Goal: Entertainment & Leisure: Consume media (video, audio)

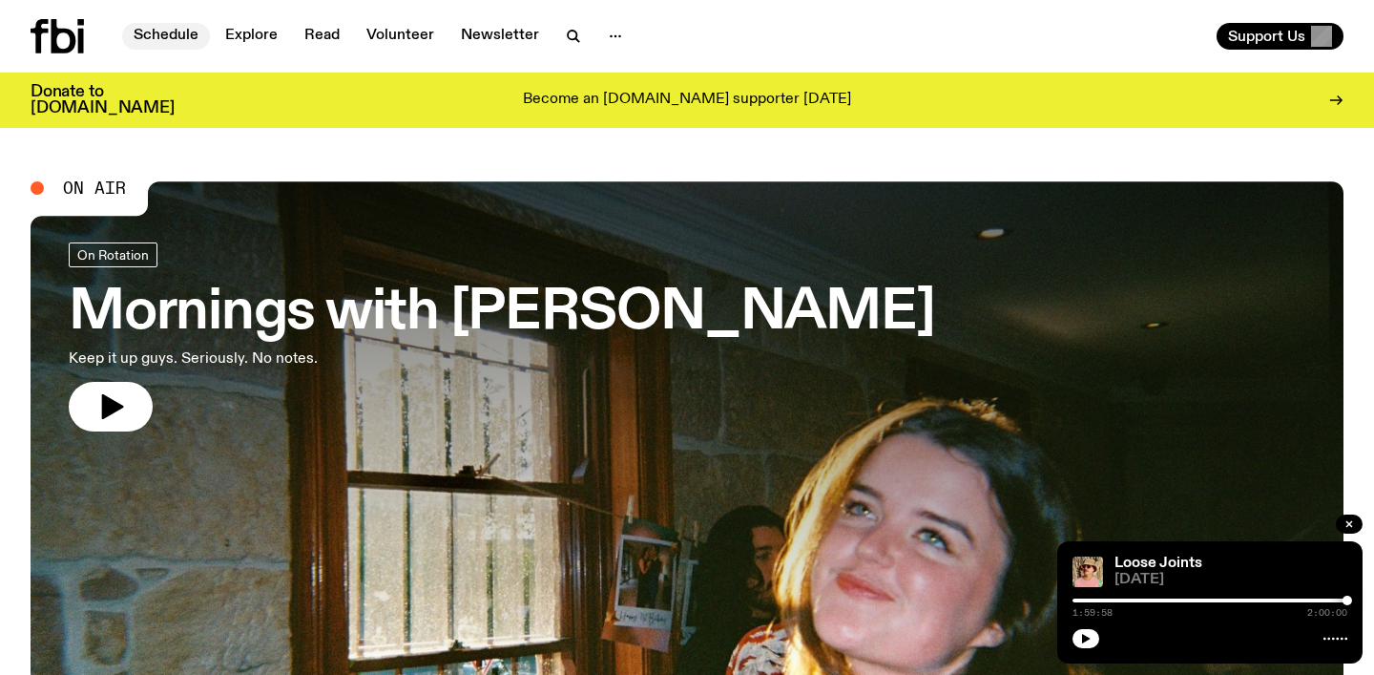
click at [167, 36] on link "Schedule" at bounding box center [166, 36] width 88 height 27
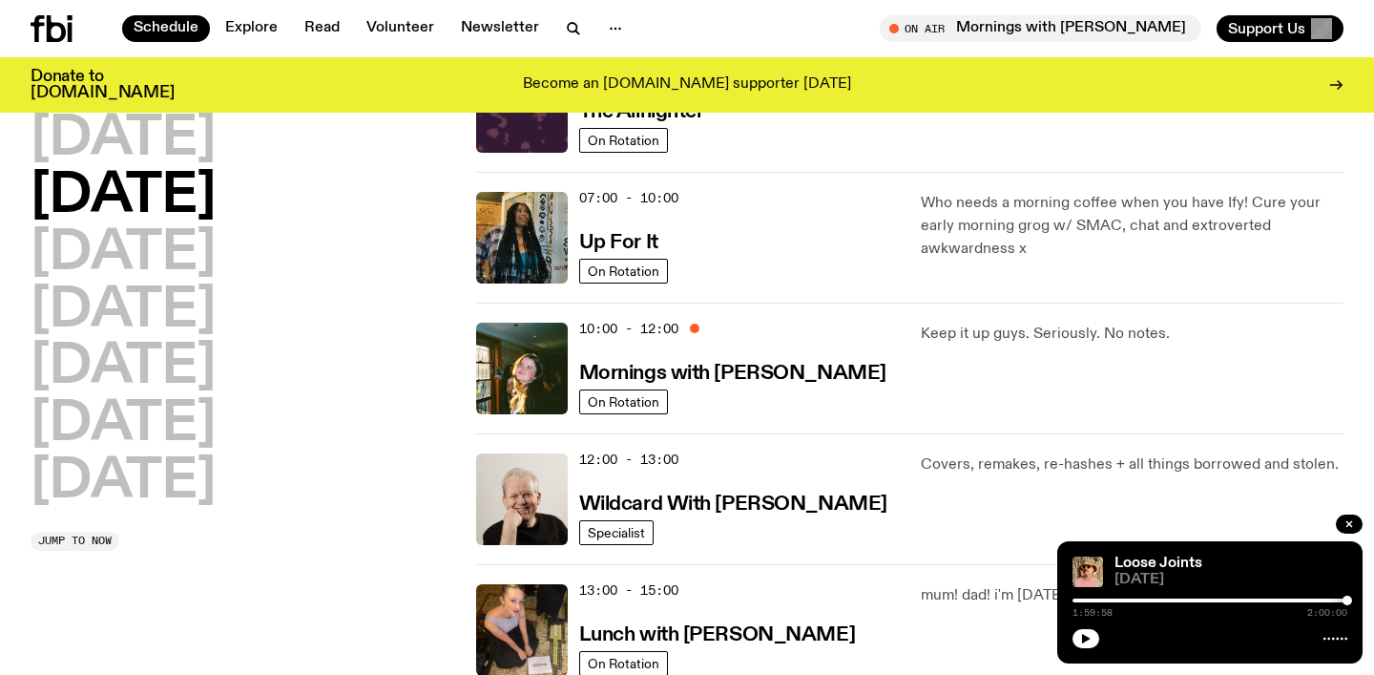
scroll to position [223, 0]
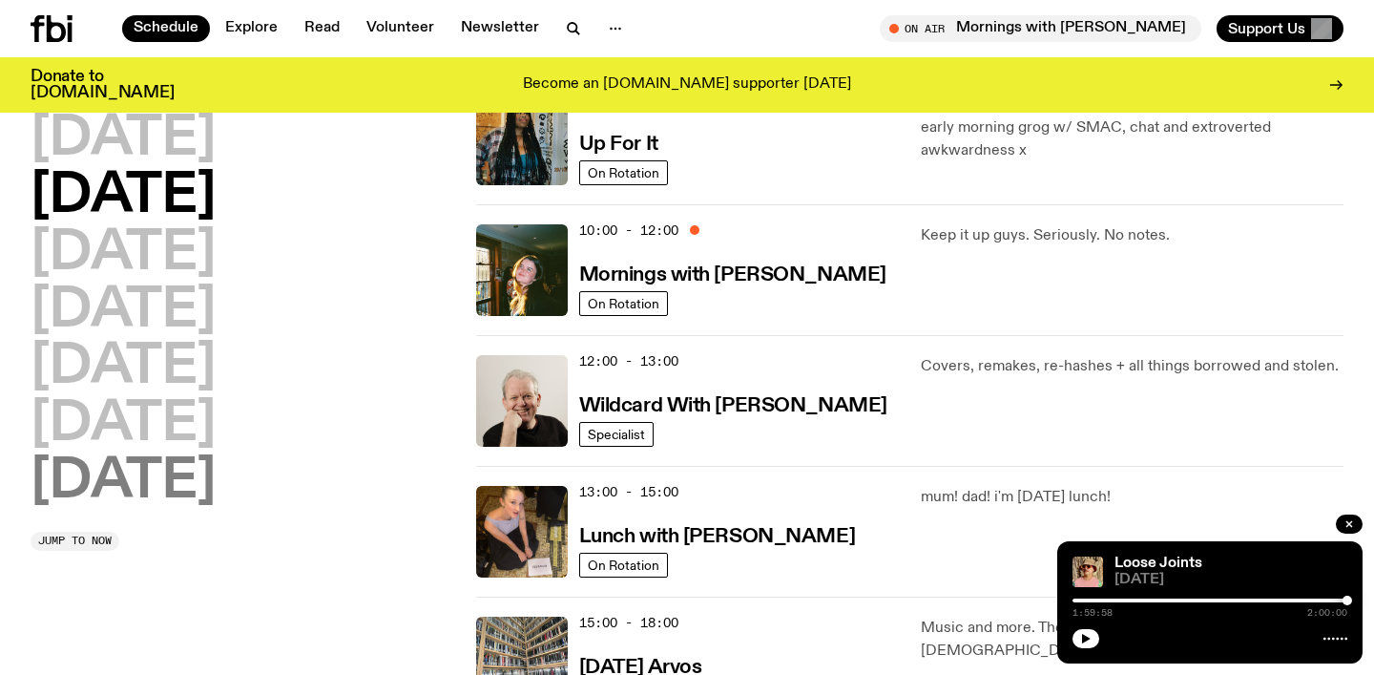
click at [174, 477] on h2 "[DATE]" at bounding box center [123, 481] width 185 height 53
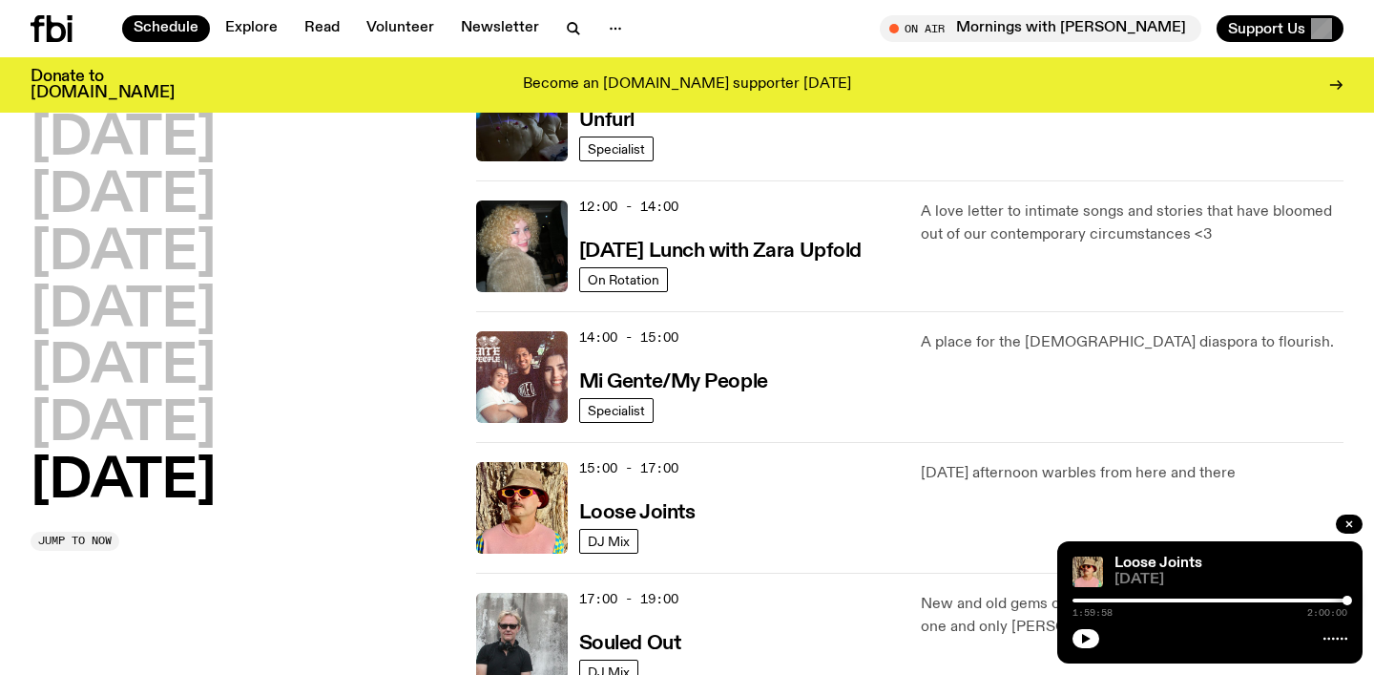
scroll to position [890, 0]
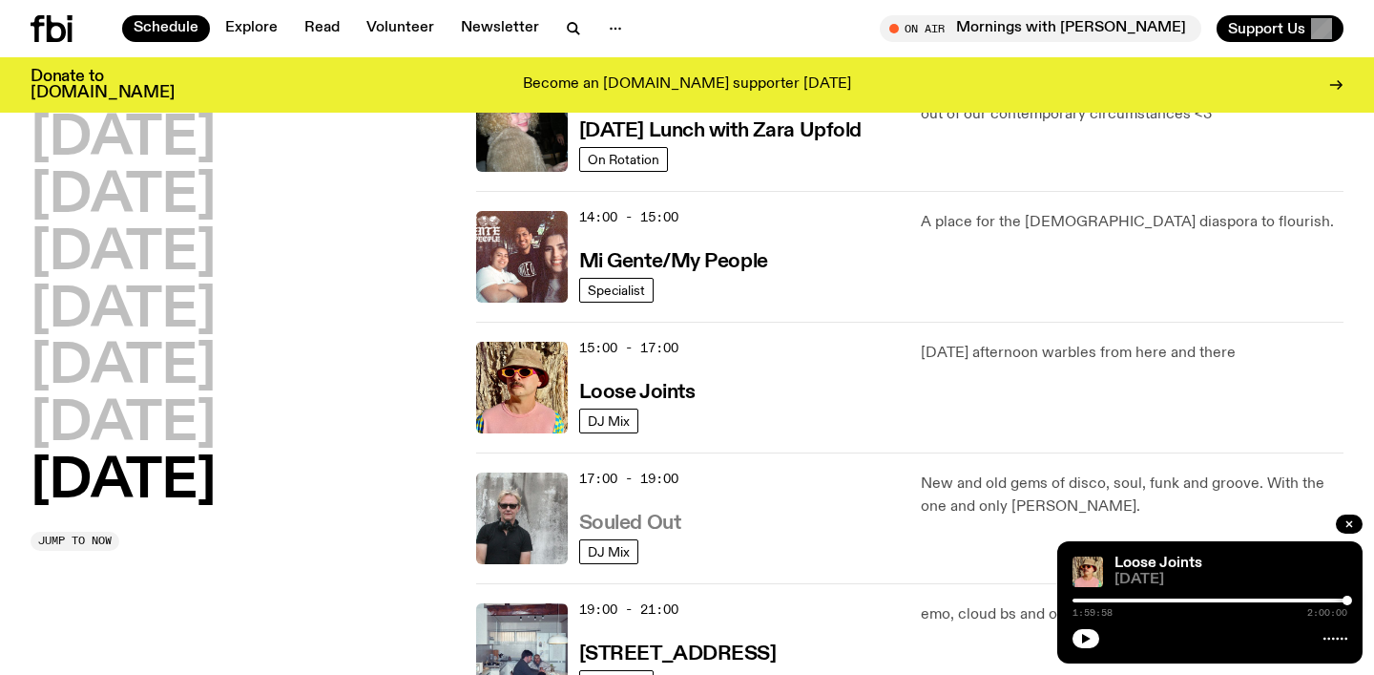
click at [625, 526] on h3 "Souled Out" at bounding box center [630, 523] width 102 height 20
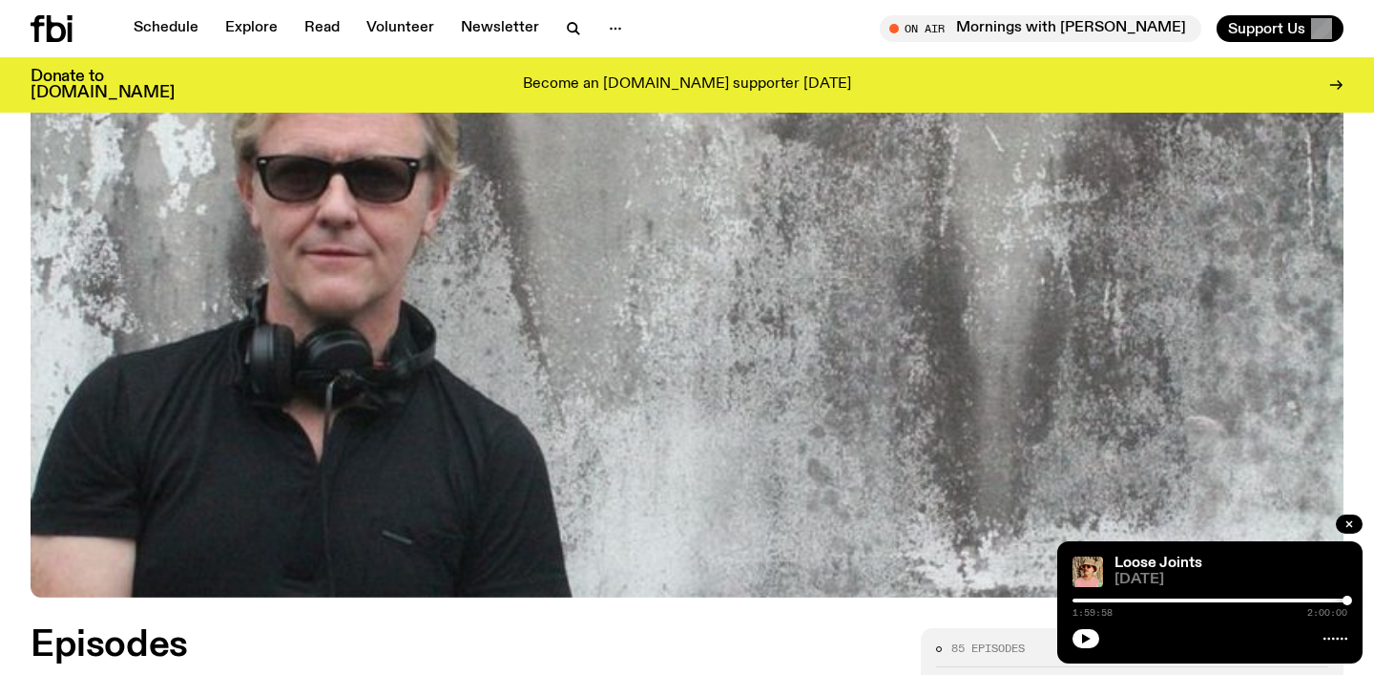
scroll to position [620, 0]
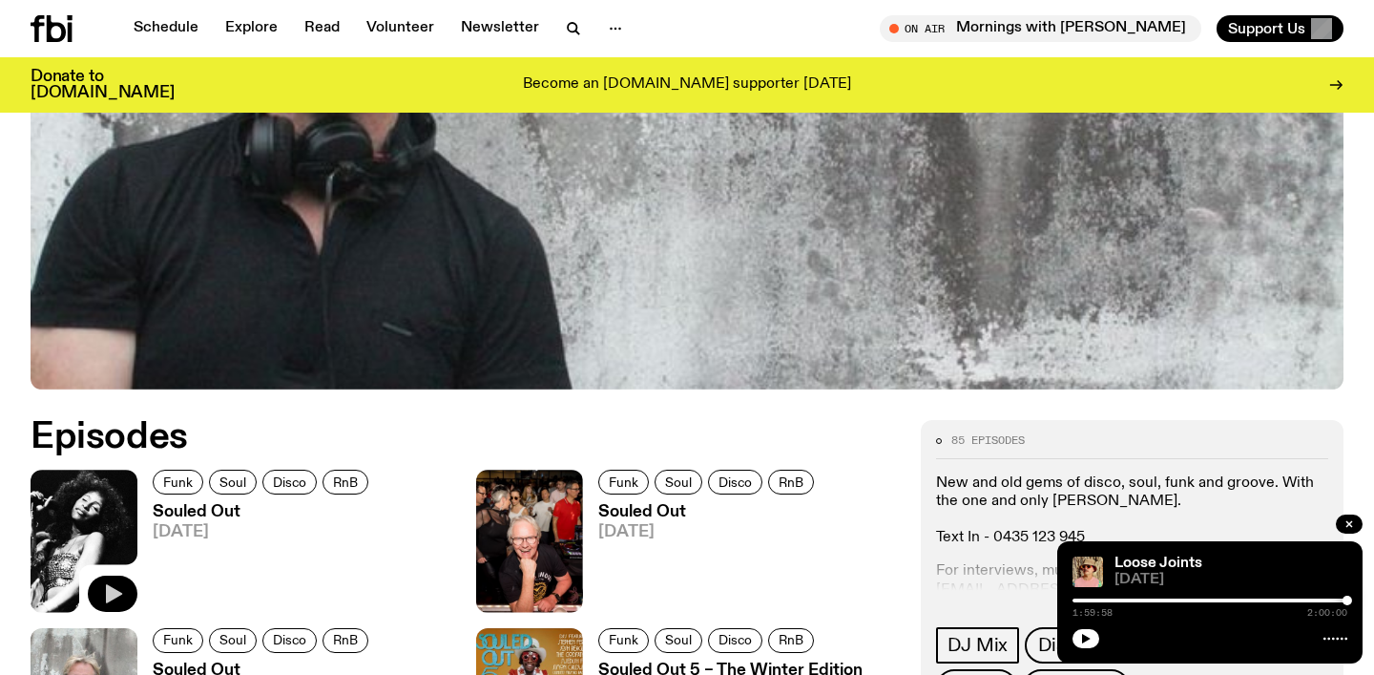
click at [101, 596] on icon "button" at bounding box center [112, 593] width 23 height 23
drag, startPoint x: 1072, startPoint y: 601, endPoint x: 1104, endPoint y: 601, distance: 32.4
click at [1104, 601] on div at bounding box center [1099, 600] width 10 height 10
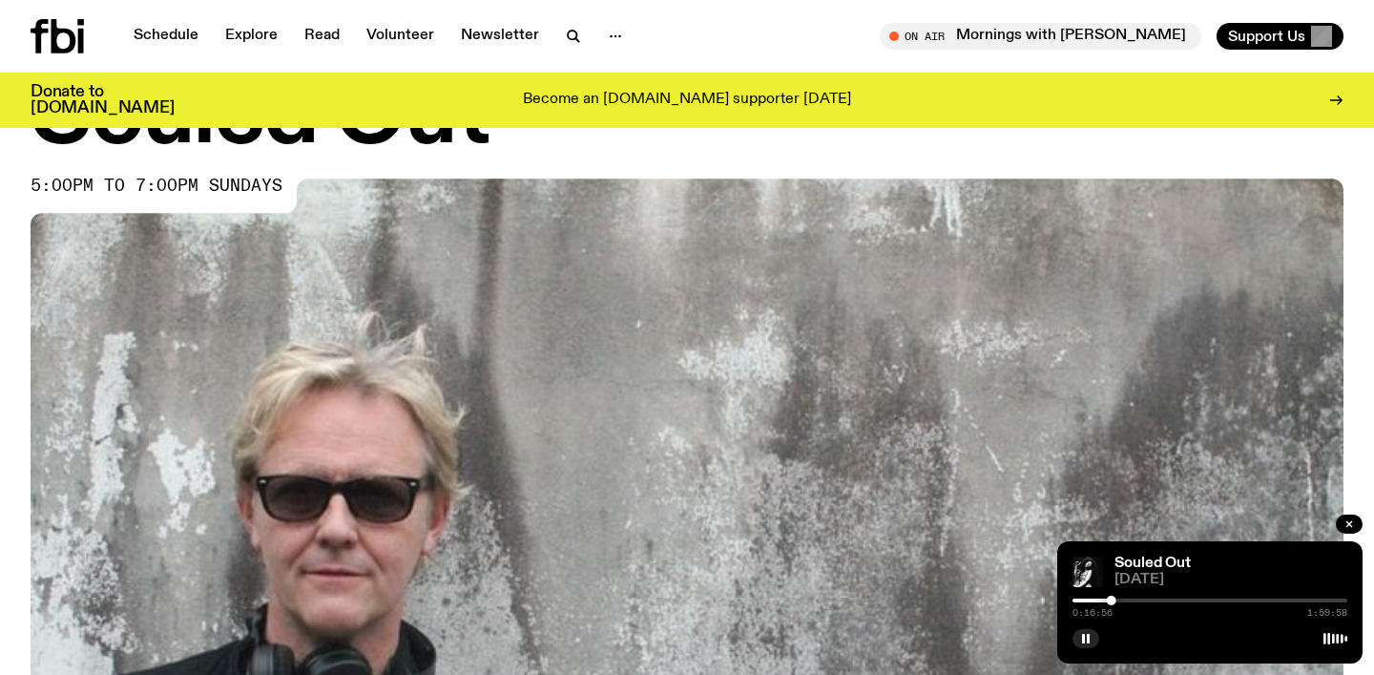
scroll to position [0, 0]
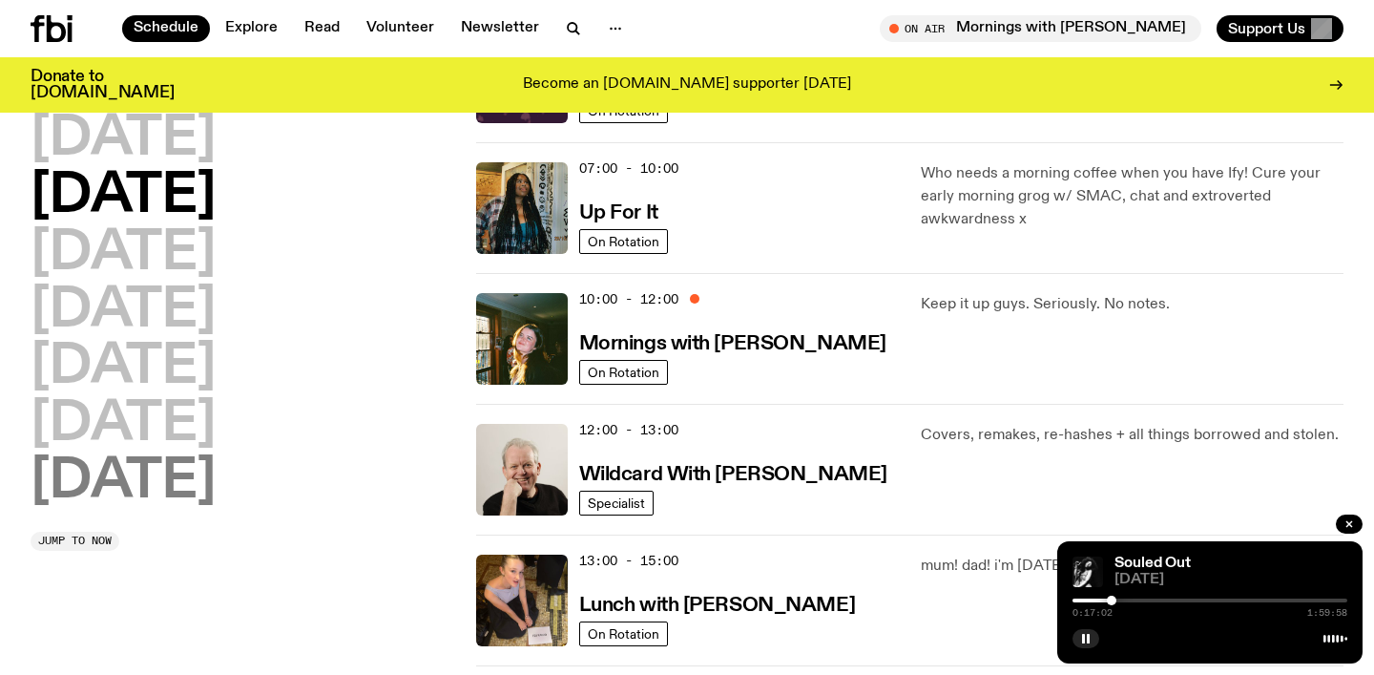
click at [159, 479] on h2 "[DATE]" at bounding box center [123, 481] width 185 height 53
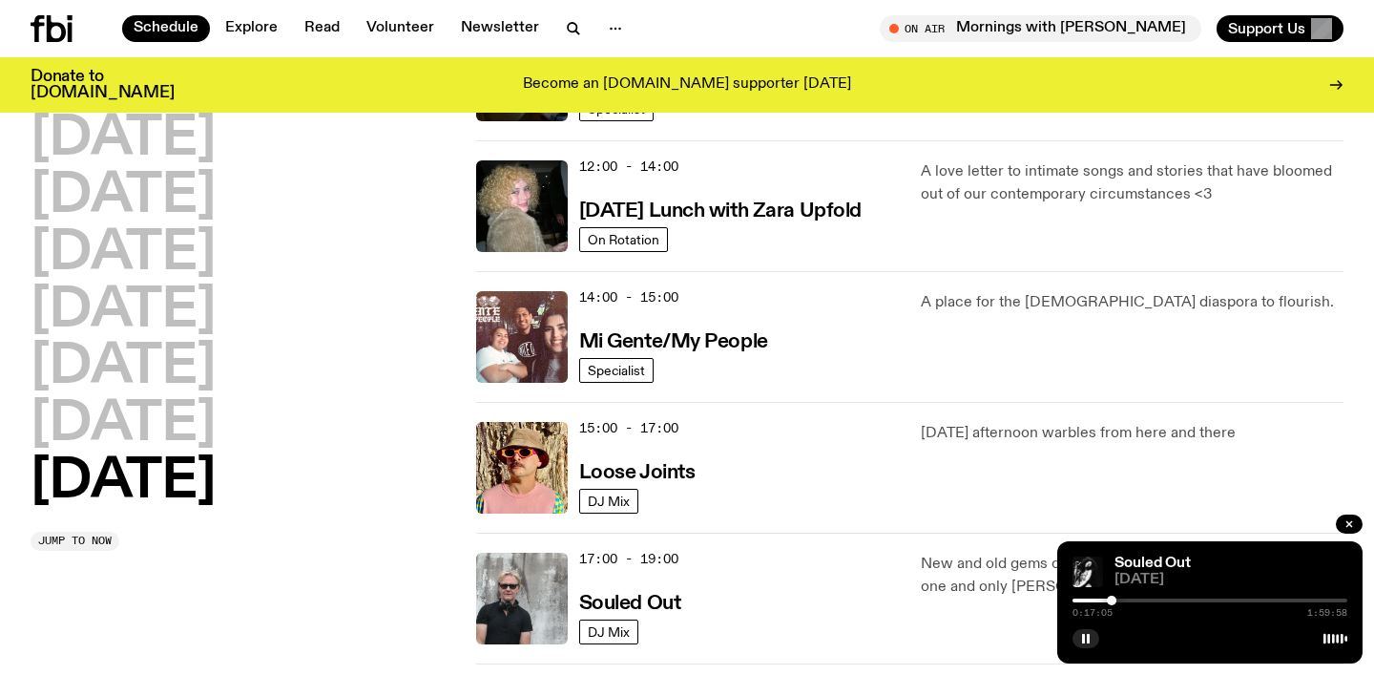
scroll to position [986, 0]
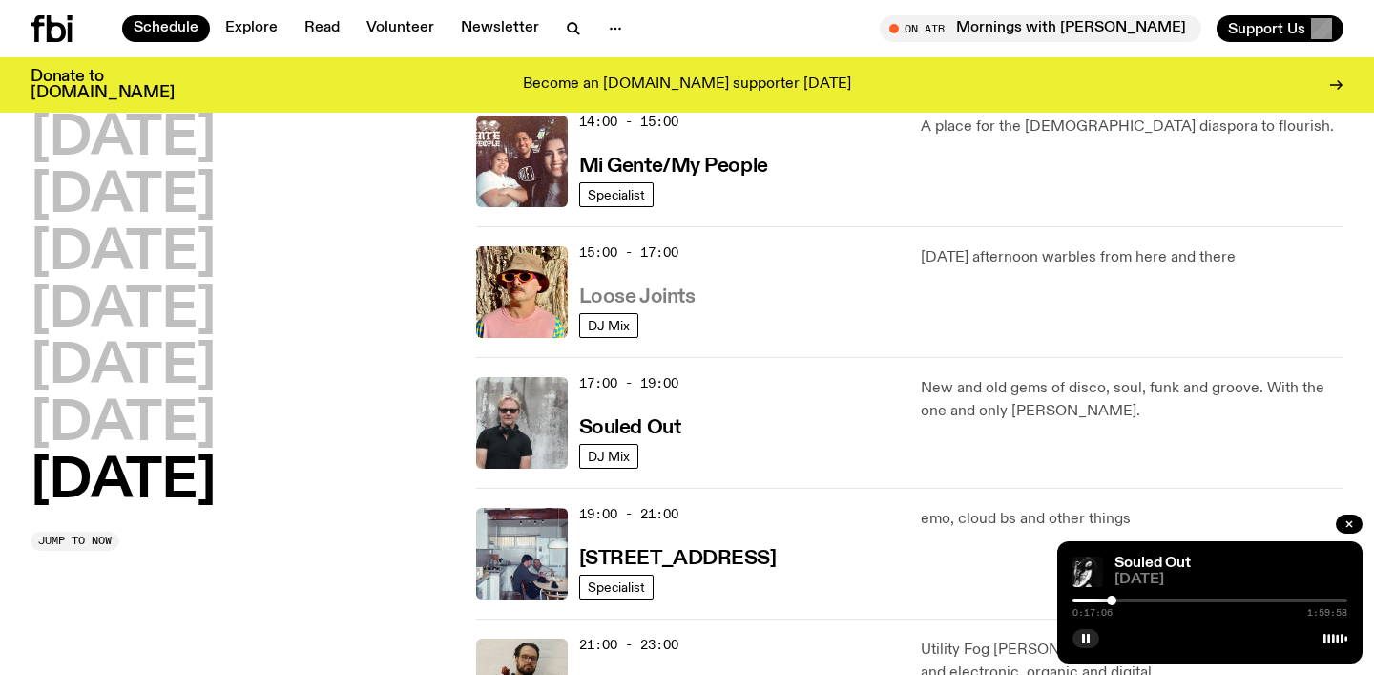
click at [649, 290] on h3 "Loose Joints" at bounding box center [637, 297] width 116 height 20
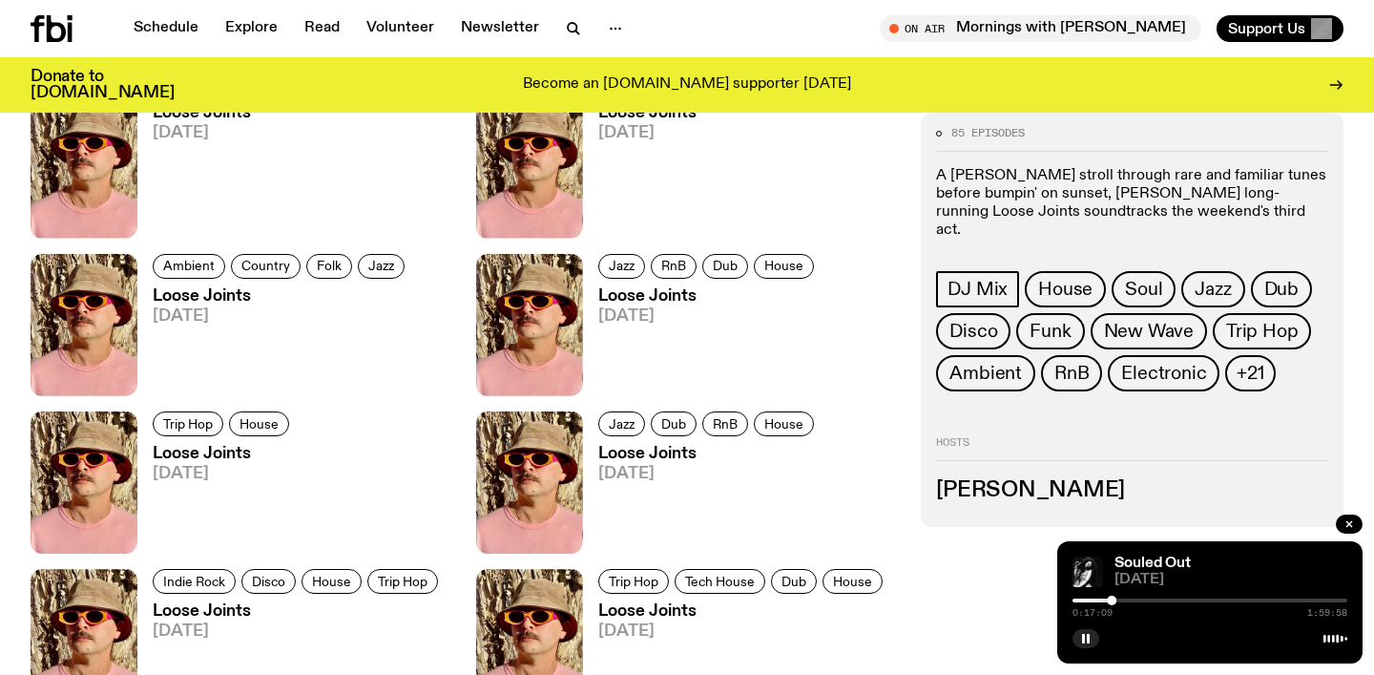
scroll to position [979, 0]
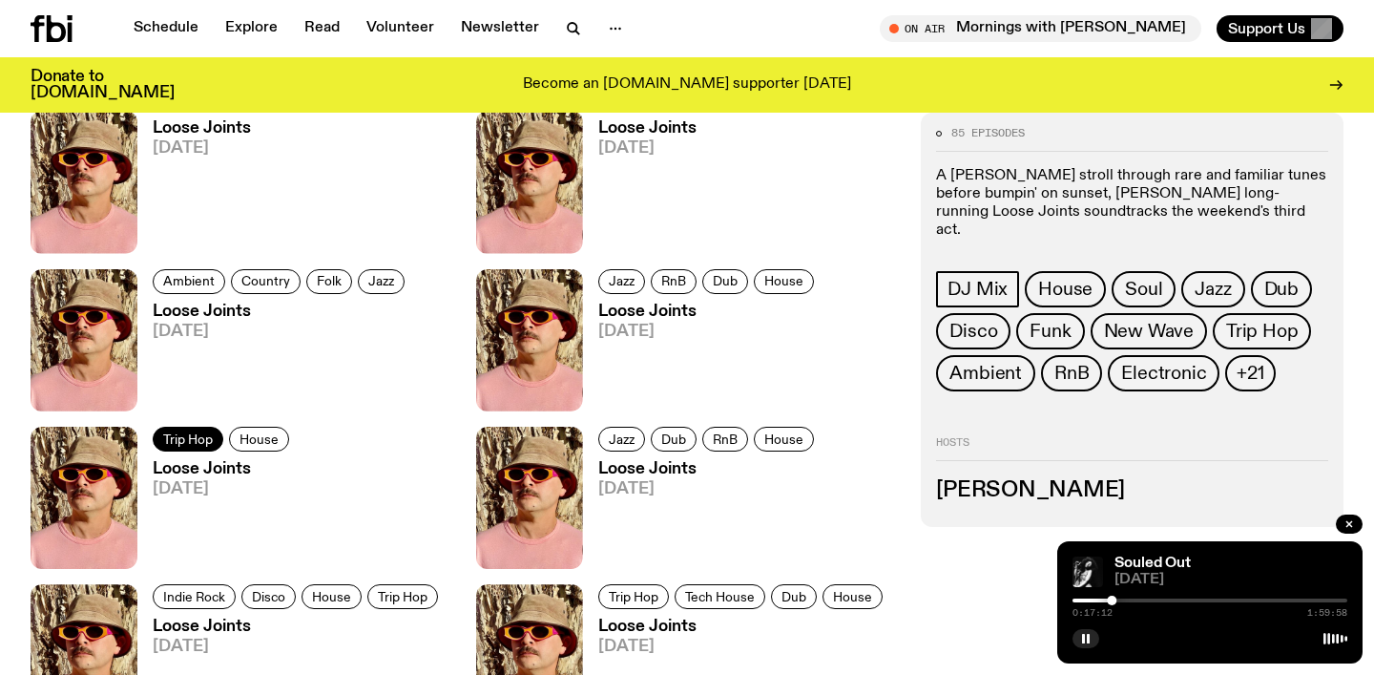
click at [159, 440] on link "Trip Hop" at bounding box center [188, 439] width 71 height 25
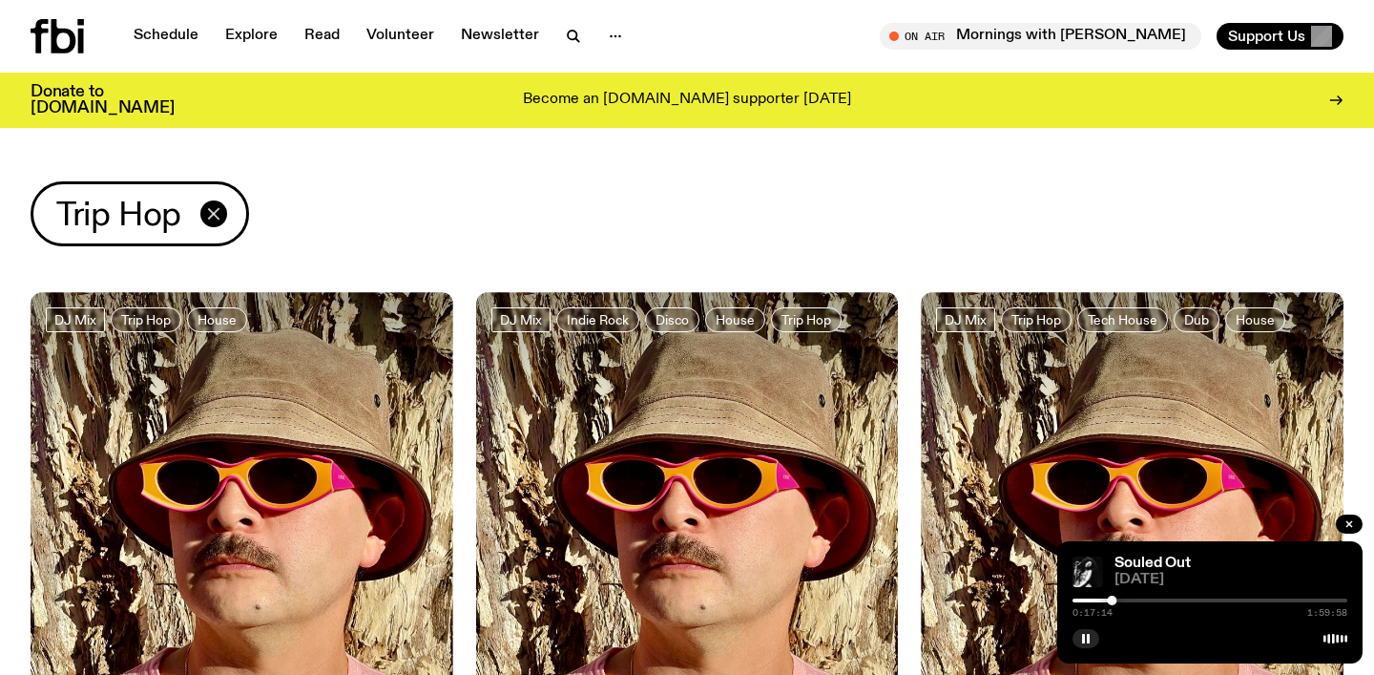
click at [216, 210] on icon "button" at bounding box center [213, 213] width 23 height 23
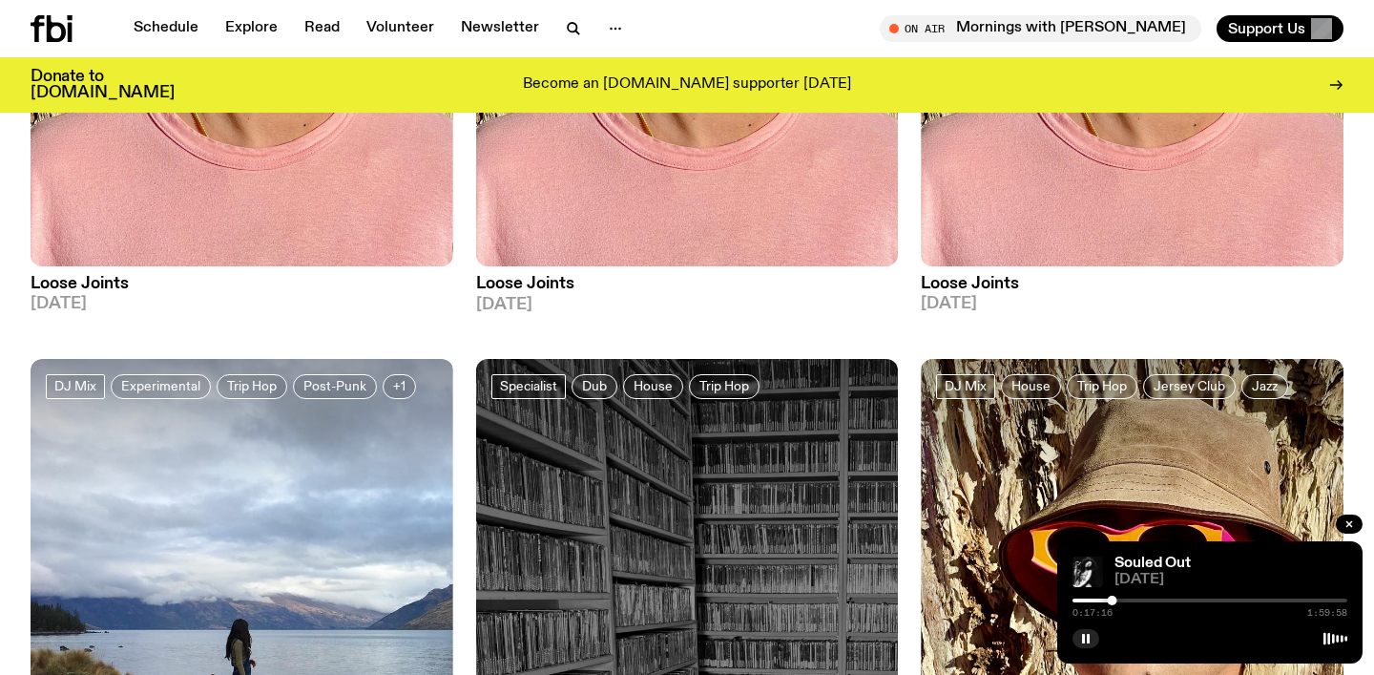
scroll to position [414, 0]
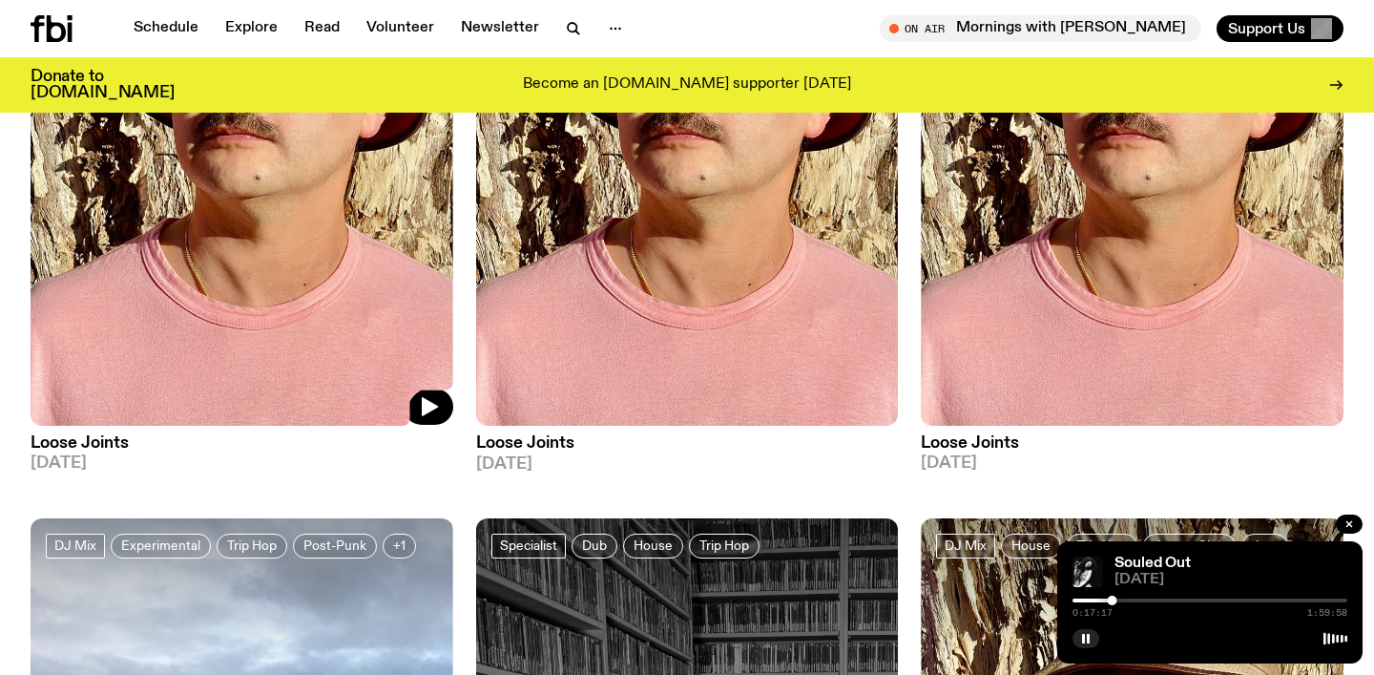
click at [264, 299] on img at bounding box center [242, 144] width 423 height 563
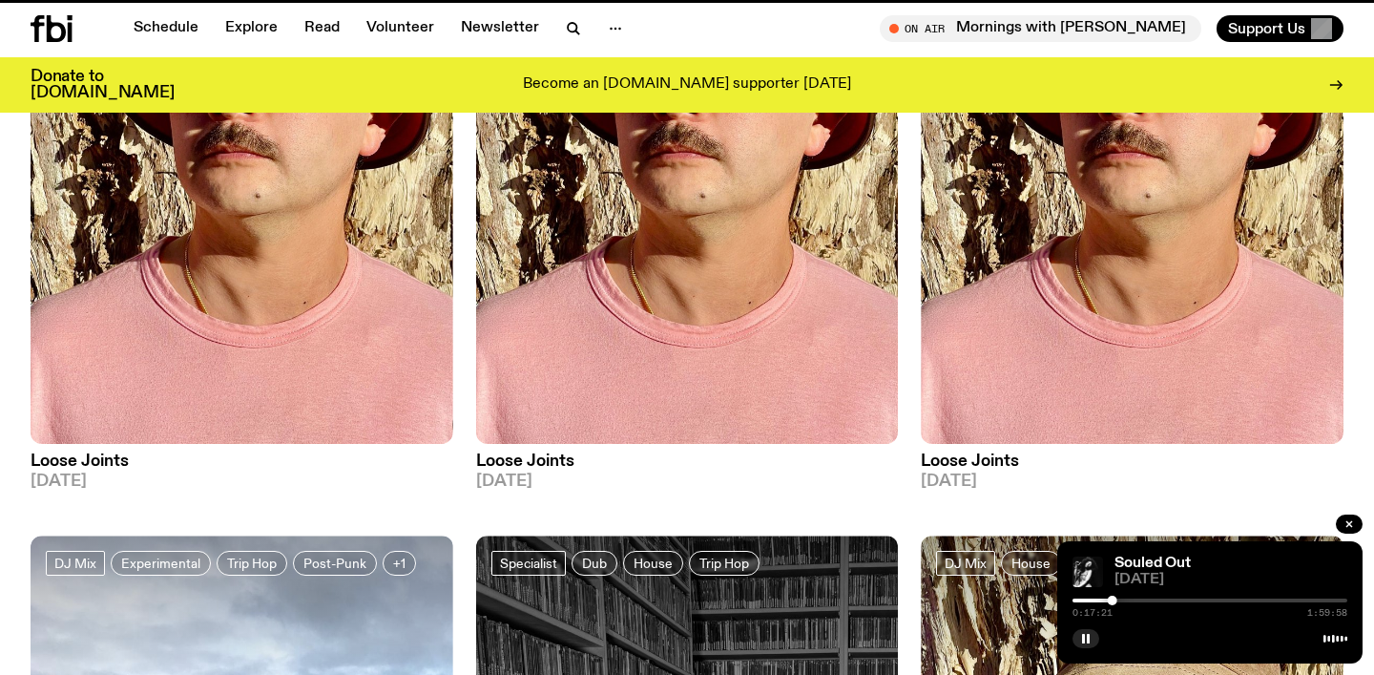
scroll to position [399, 0]
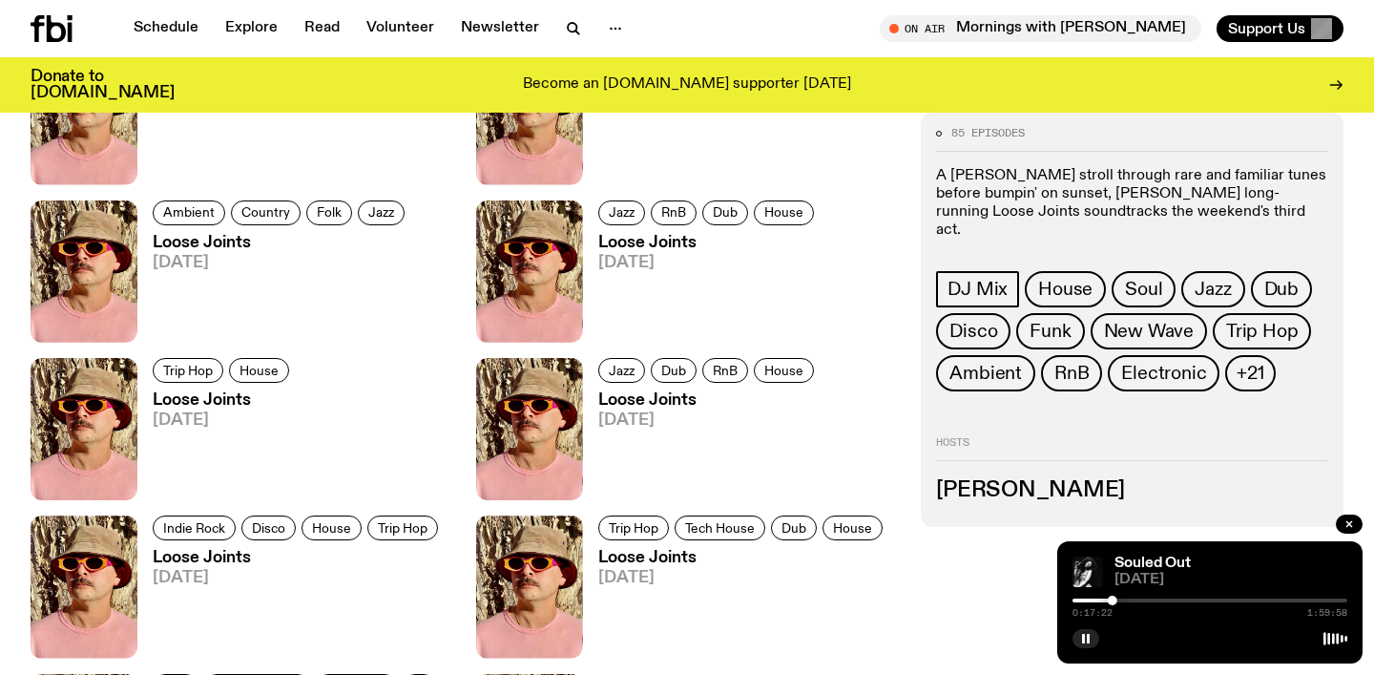
scroll to position [1102, 0]
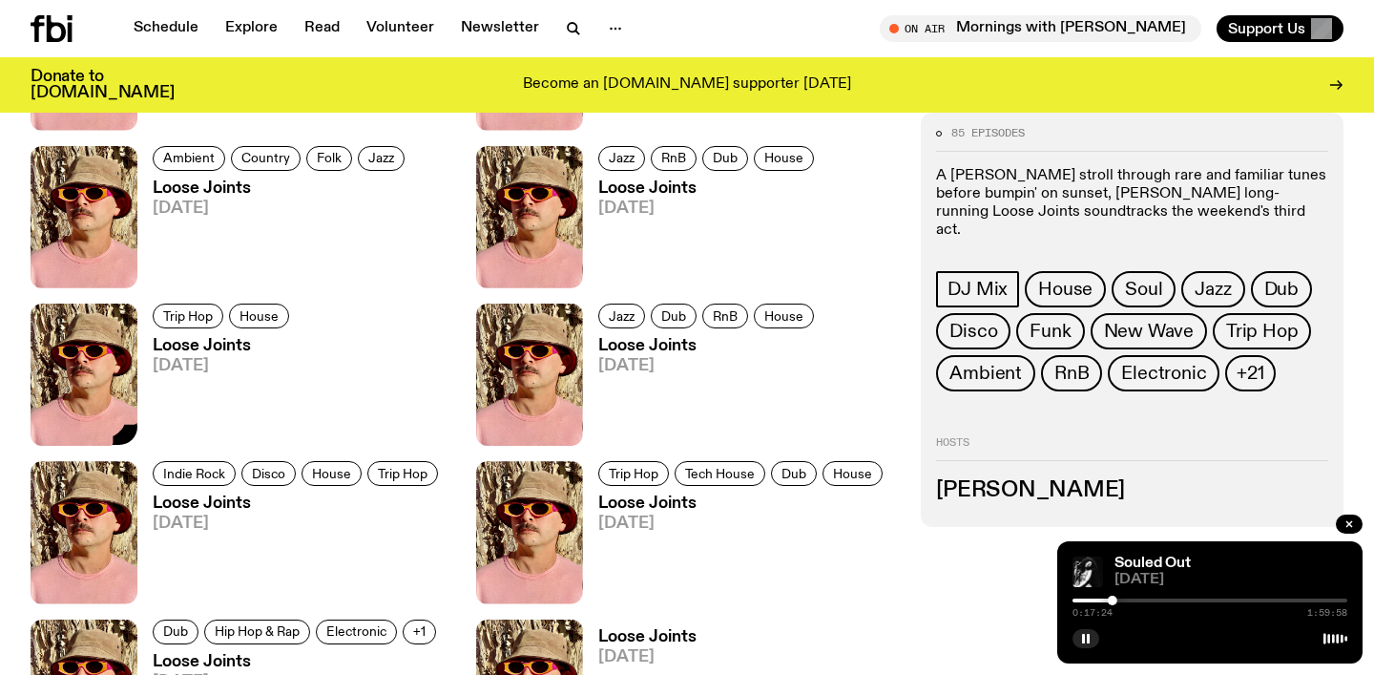
click at [89, 383] on img at bounding box center [84, 374] width 107 height 142
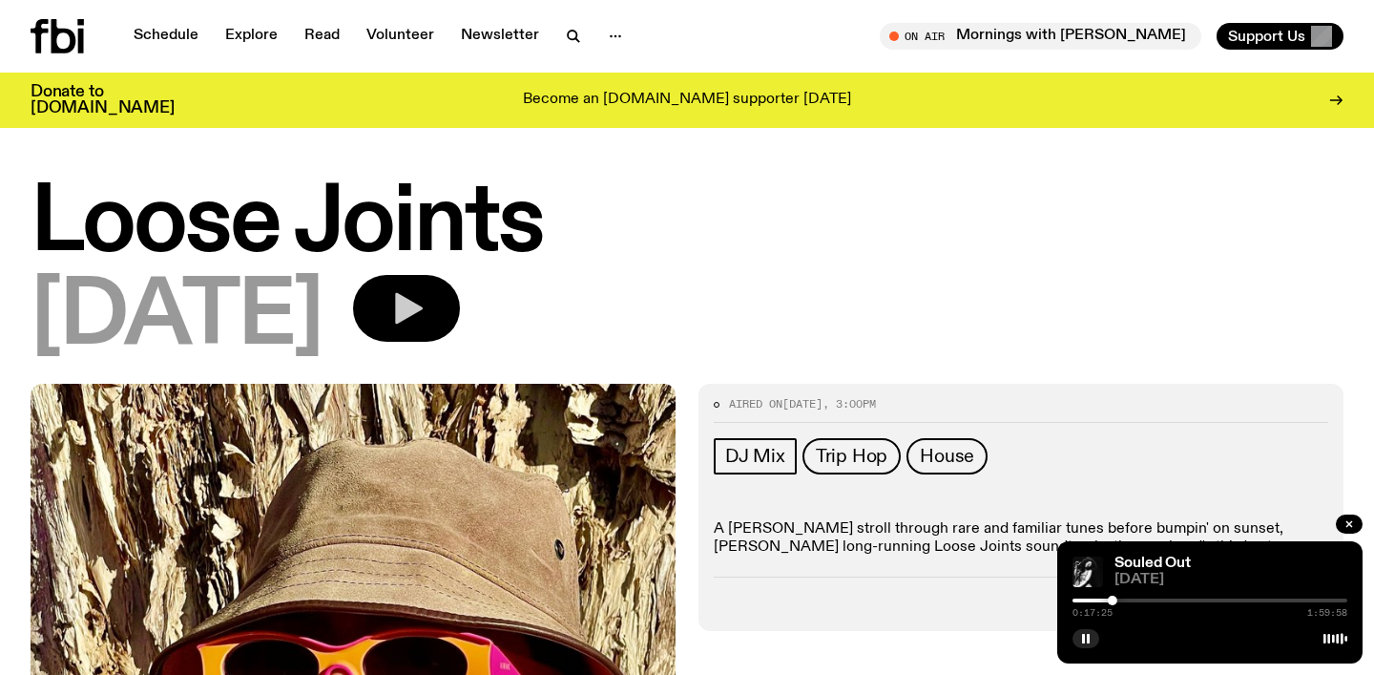
click at [460, 307] on button "button" at bounding box center [406, 308] width 107 height 67
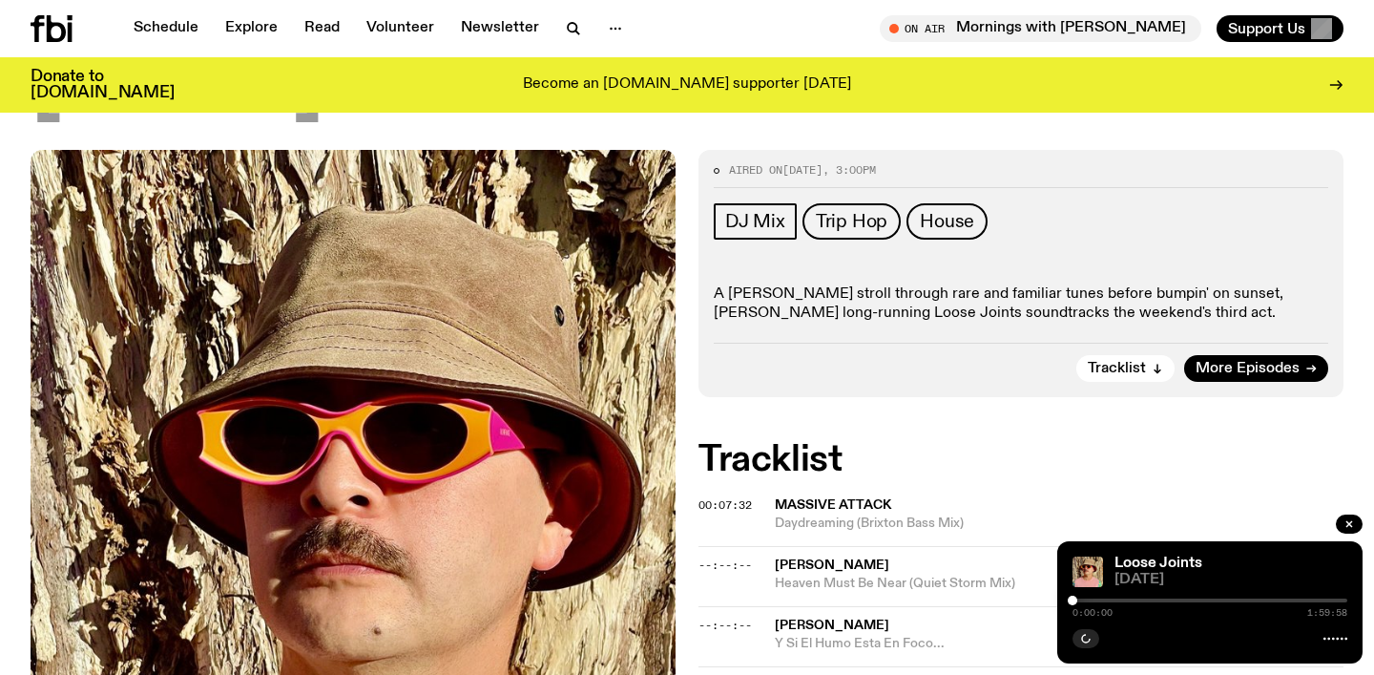
scroll to position [367, 0]
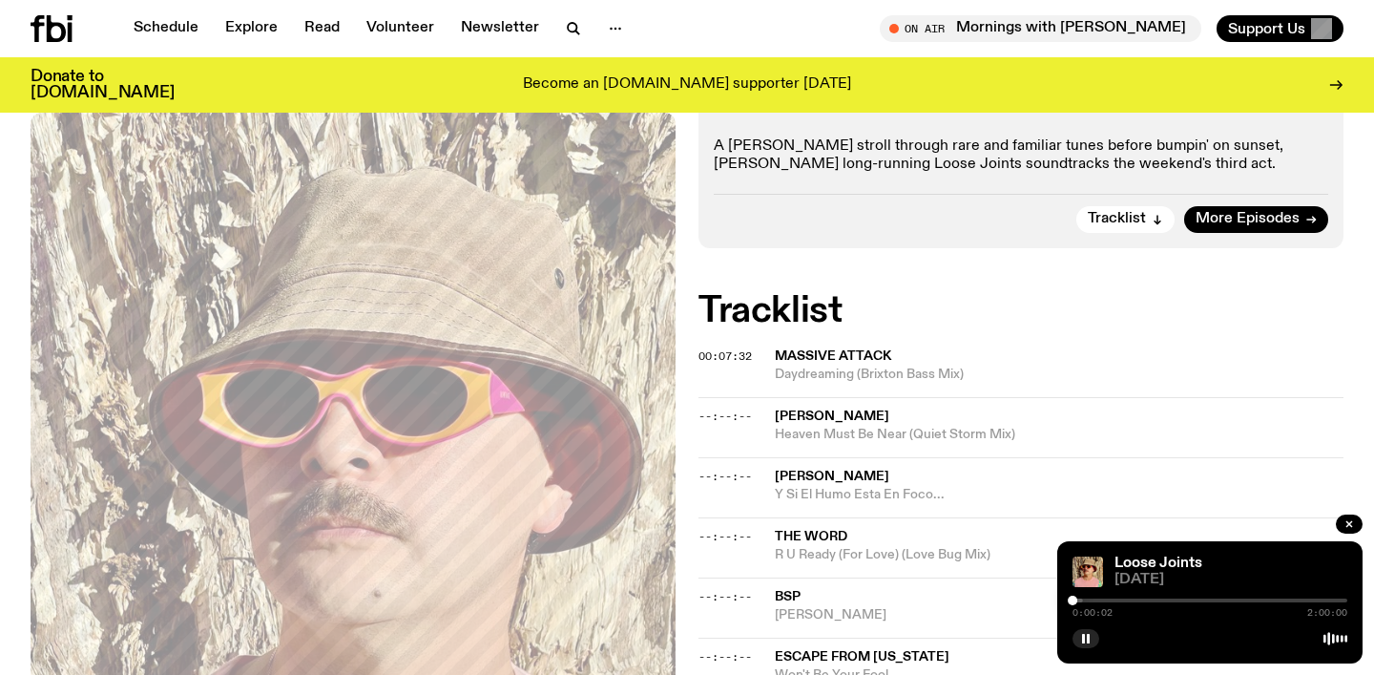
click at [1088, 598] on div at bounding box center [1209, 600] width 275 height 4
click at [1098, 598] on div at bounding box center [1209, 600] width 275 height 4
click at [1113, 598] on div at bounding box center [1209, 600] width 275 height 4
click at [1124, 599] on div at bounding box center [1209, 600] width 275 height 4
click at [1131, 596] on div "0:22:31 2:00:00" at bounding box center [1209, 605] width 275 height 23
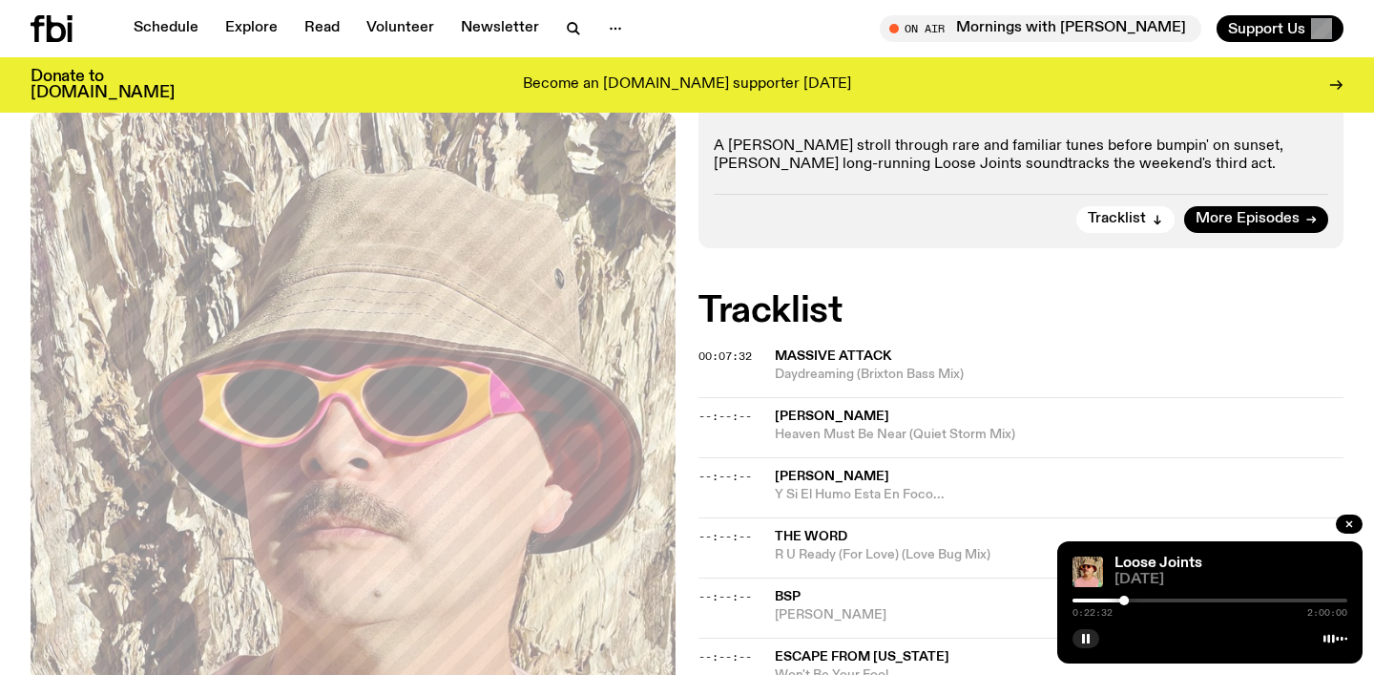
click at [1131, 605] on div "0:22:32 2:00:00" at bounding box center [1209, 605] width 275 height 23
click at [1131, 602] on div "0:22:32 2:00:00" at bounding box center [1209, 605] width 275 height 23
click at [1128, 602] on div at bounding box center [1125, 600] width 10 height 10
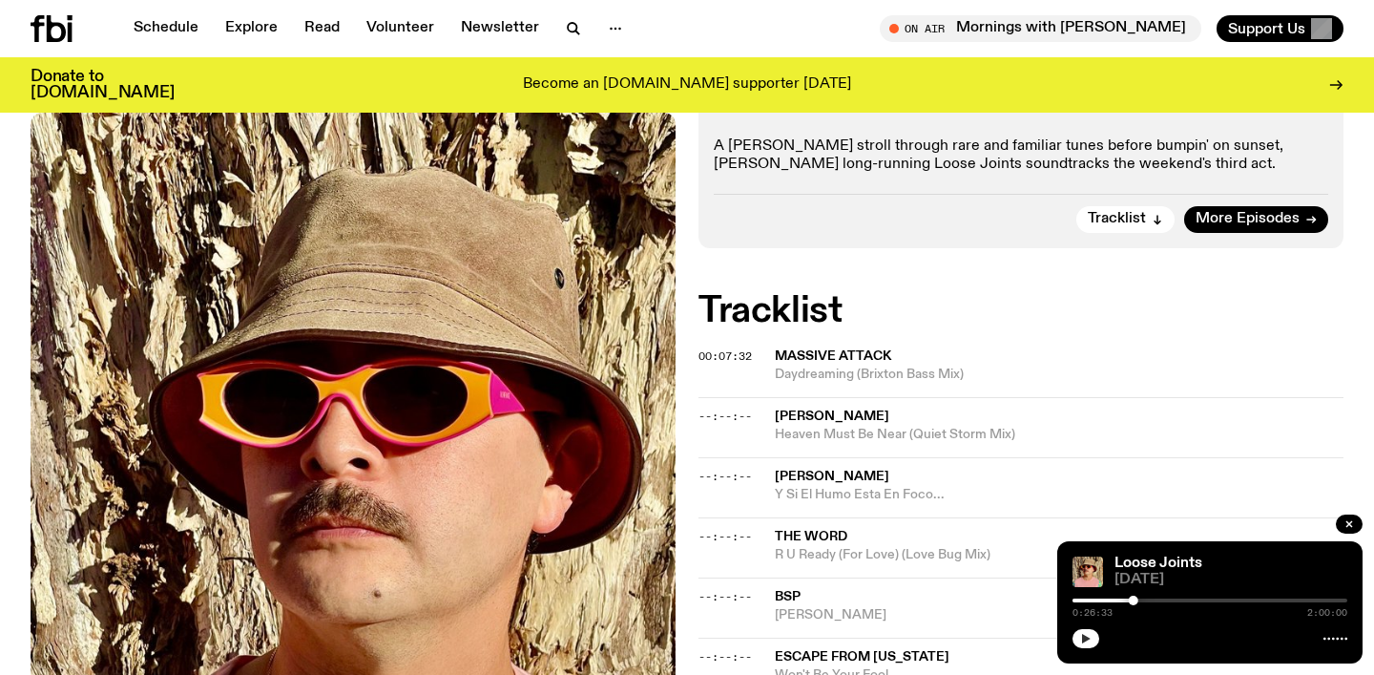
click at [1087, 640] on icon "button" at bounding box center [1085, 638] width 11 height 11
